Goal: Task Accomplishment & Management: Use online tool/utility

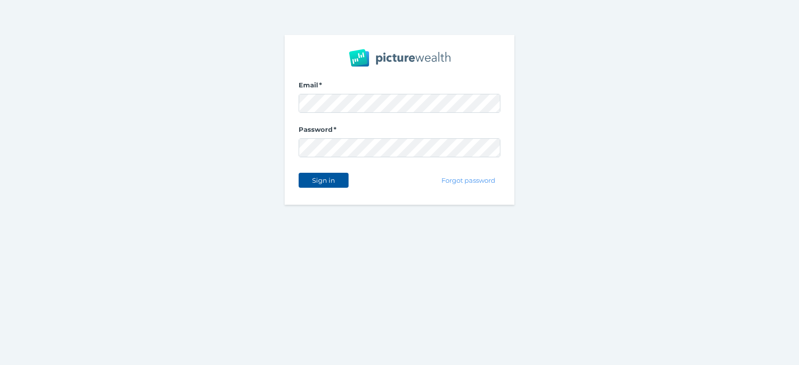
click at [335, 183] on span "Sign in" at bounding box center [322, 180] width 31 height 8
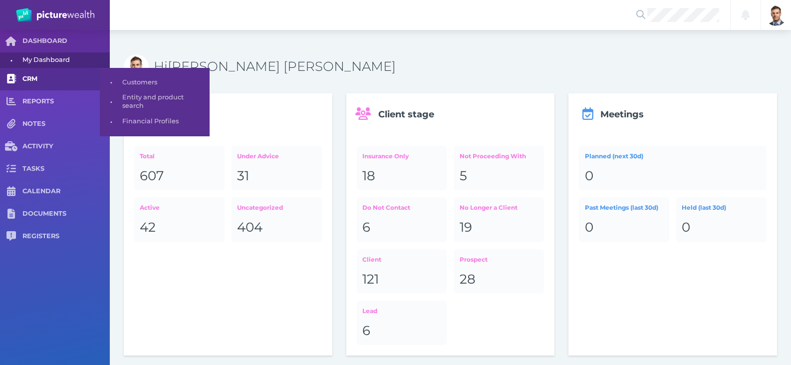
click at [42, 79] on span "CRM" at bounding box center [65, 79] width 87 height 8
select select "25"
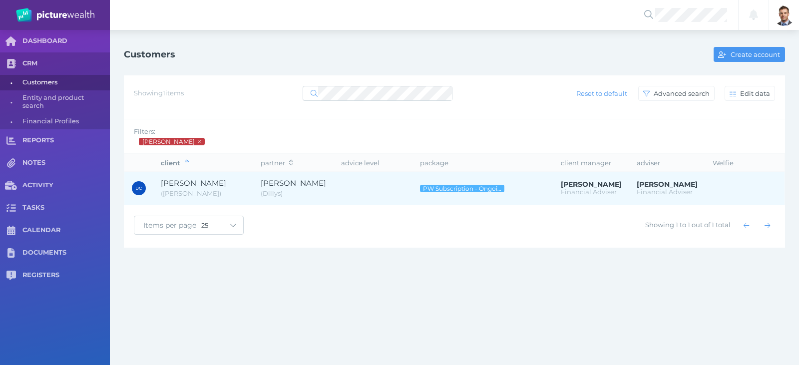
click at [216, 181] on span "[PERSON_NAME]" at bounding box center [203, 183] width 85 height 11
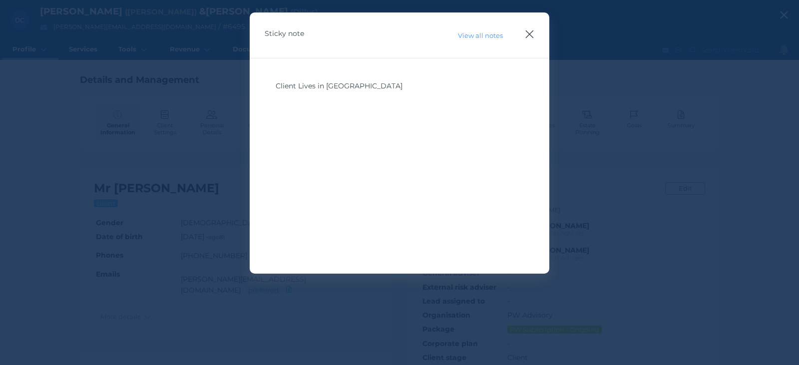
click at [529, 35] on icon "button" at bounding box center [530, 34] width 8 height 8
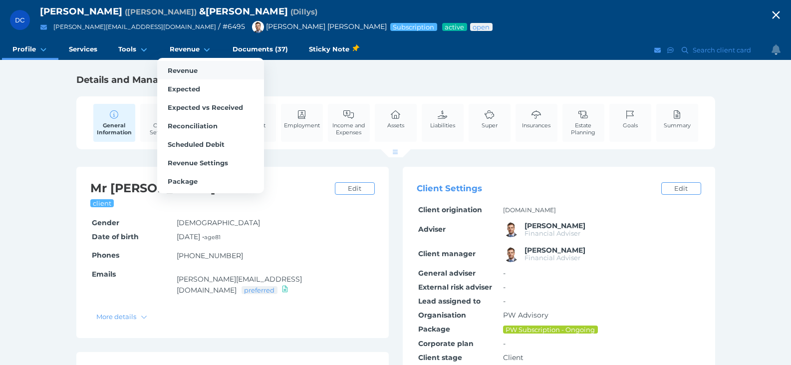
click at [190, 70] on span "Revenue" at bounding box center [183, 70] width 30 height 8
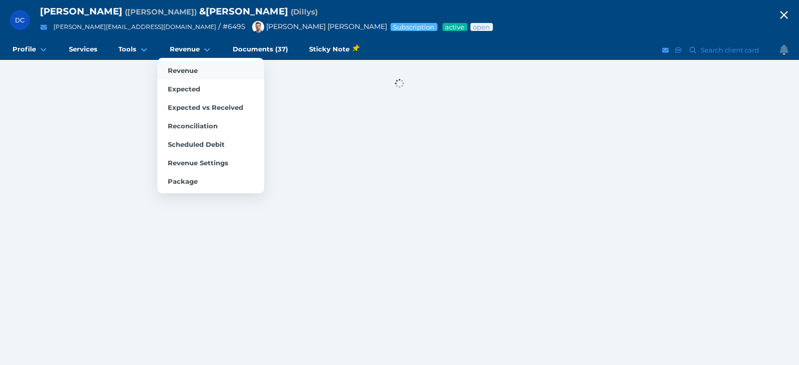
select select "25"
